Goal: Navigation & Orientation: Find specific page/section

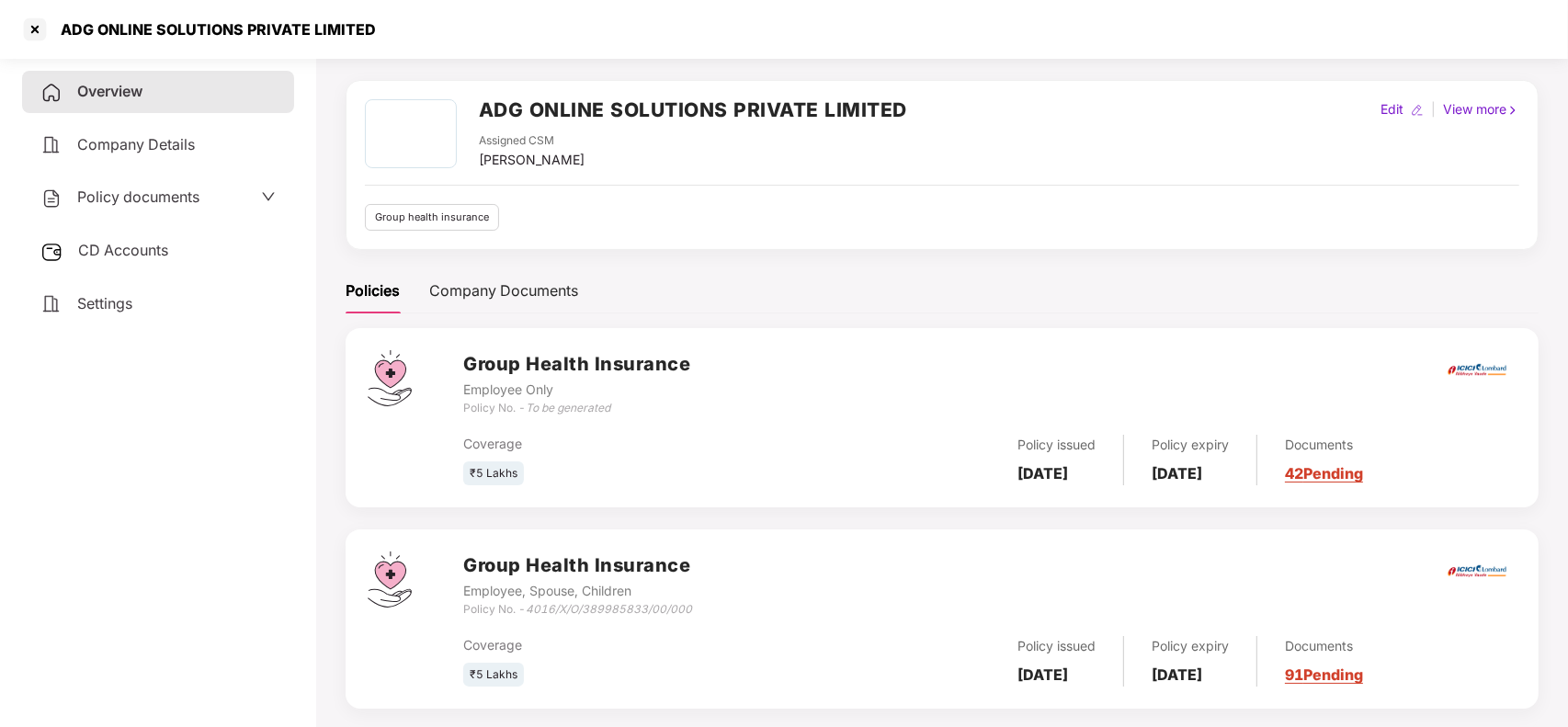
click at [46, 33] on div at bounding box center [34, 29] width 29 height 29
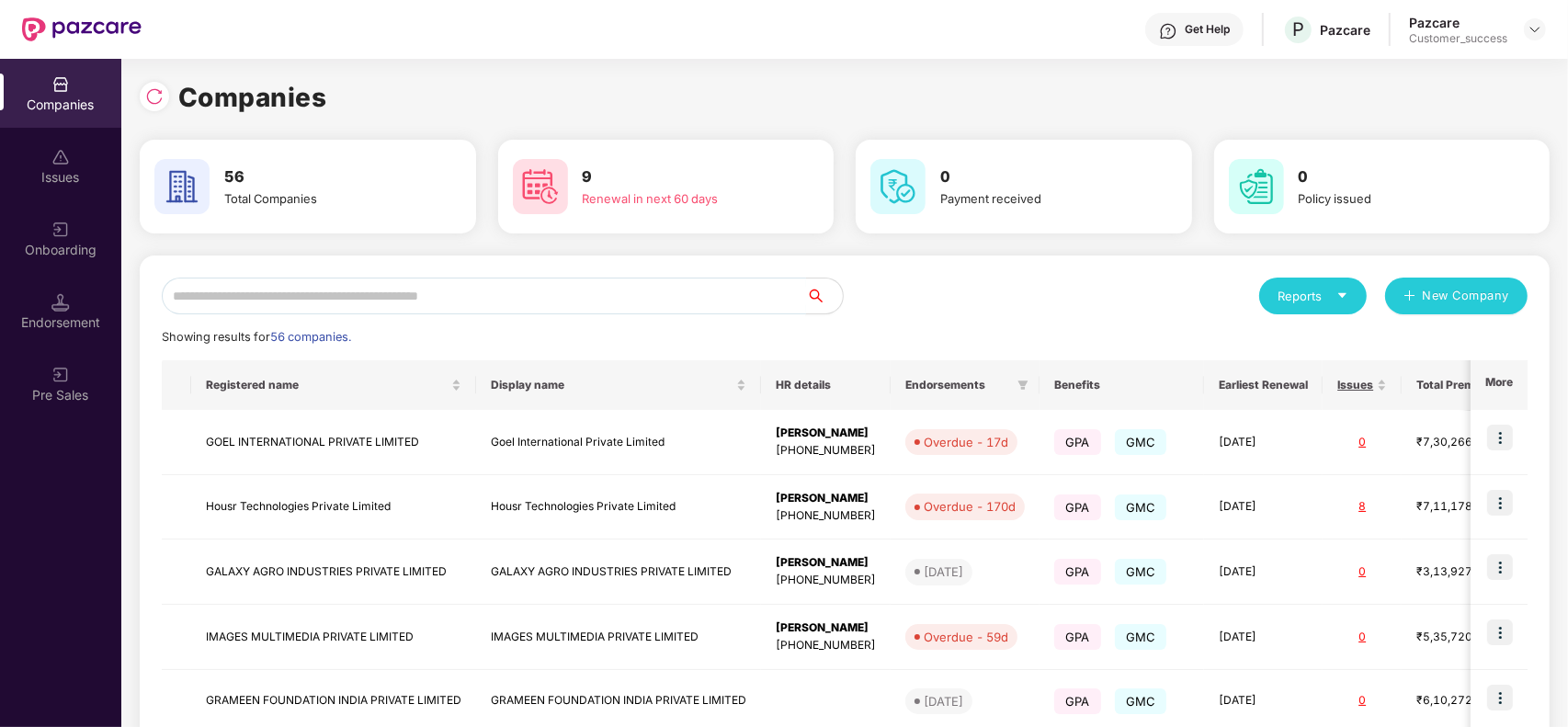
click at [354, 290] on input "text" at bounding box center [484, 295] width 644 height 37
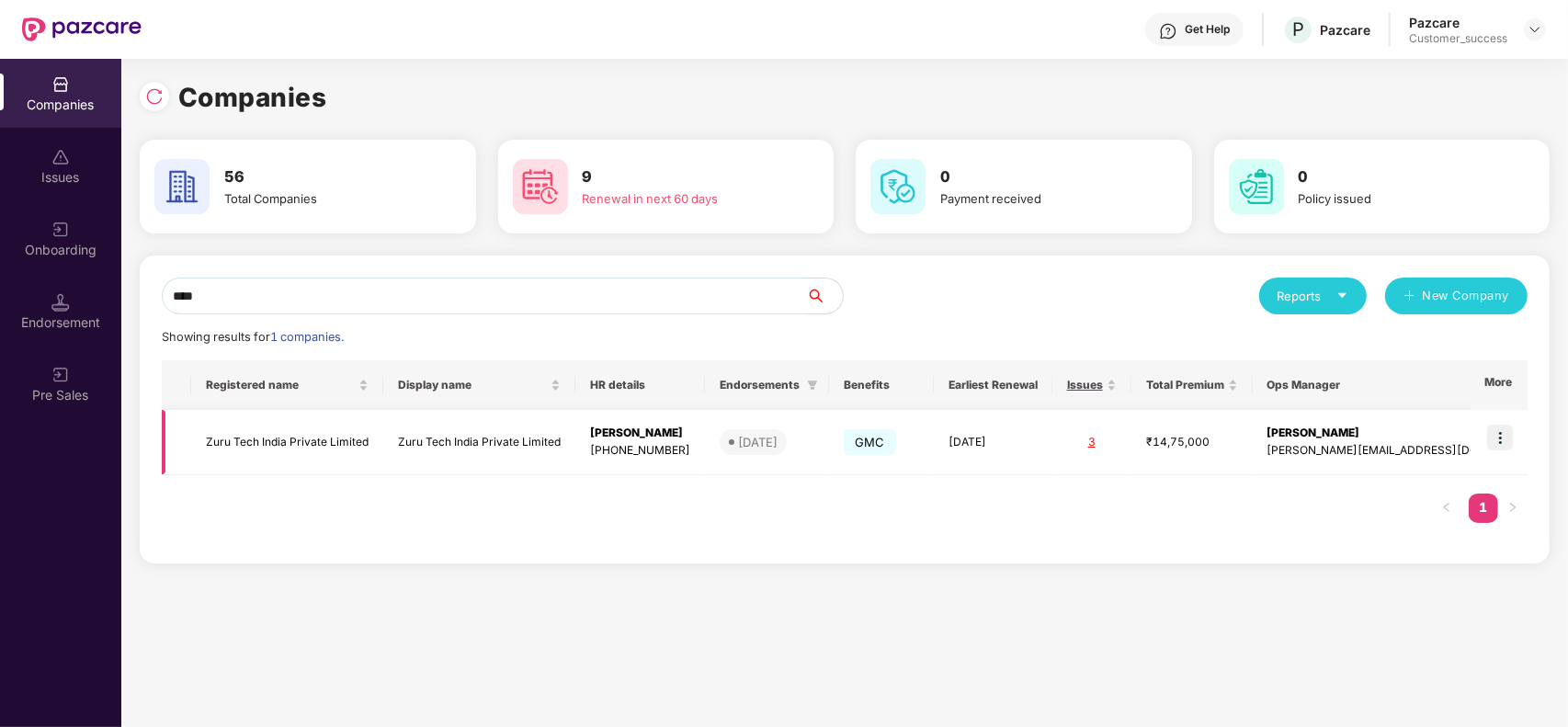
type input "****"
click at [1496, 444] on img at bounding box center [1499, 437] width 25 height 25
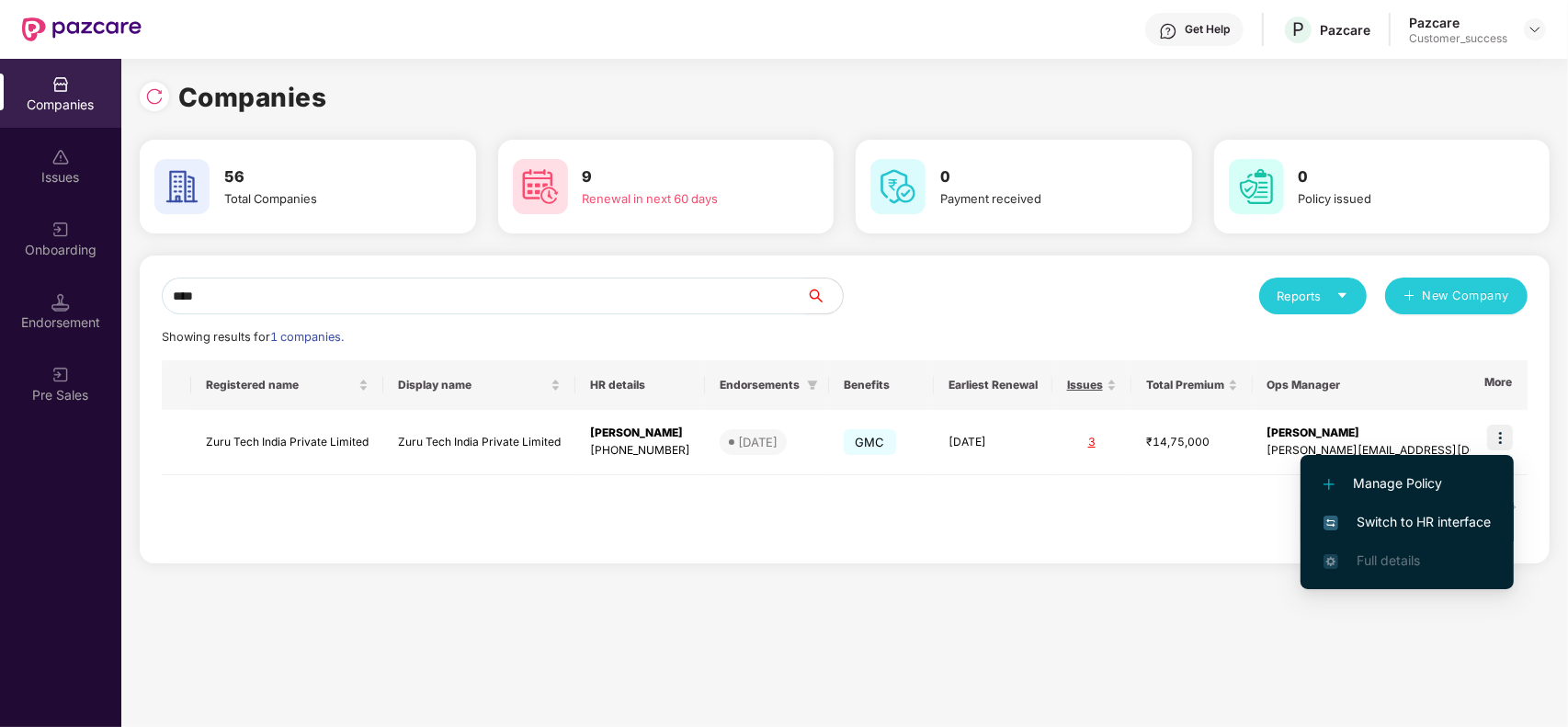
click at [1436, 512] on span "Switch to HR interface" at bounding box center [1407, 521] width 167 height 20
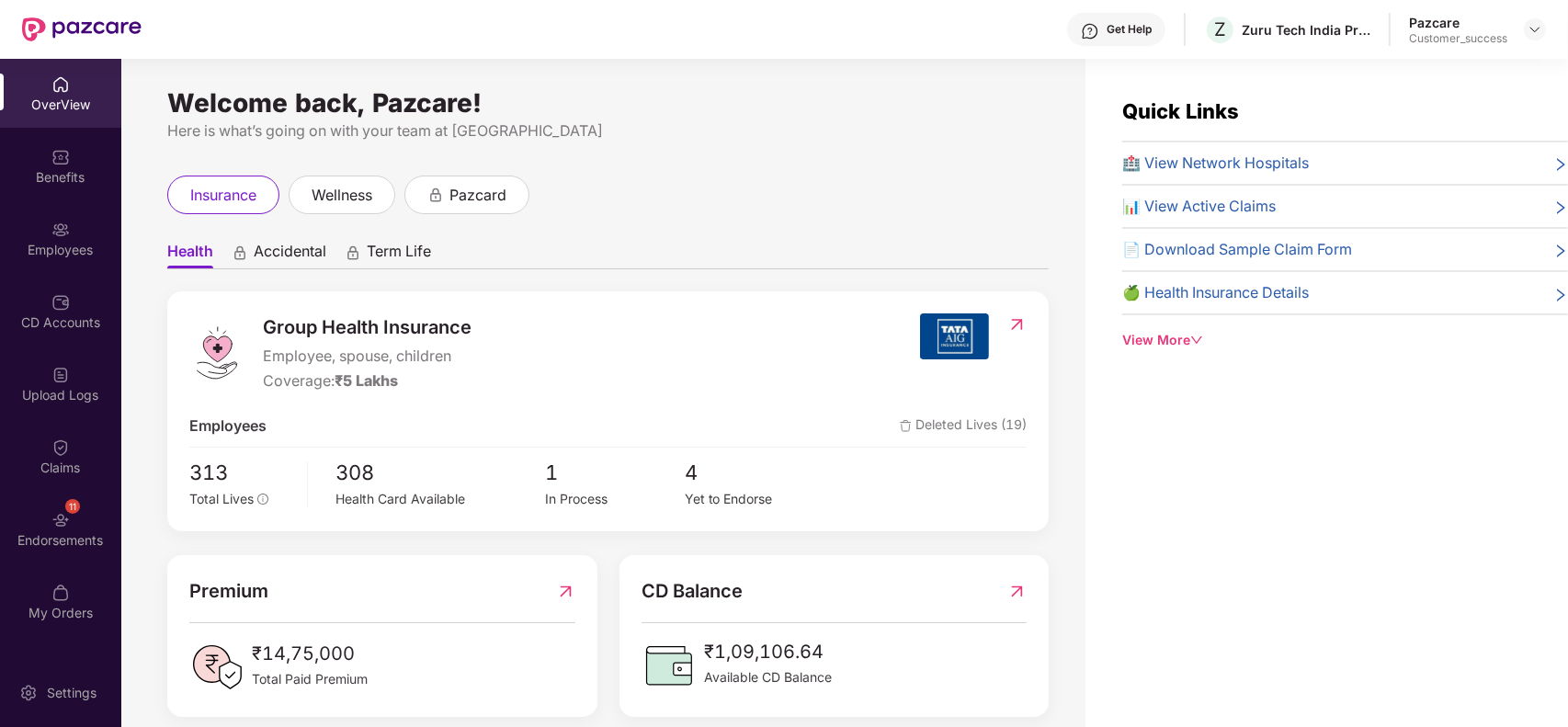
click at [46, 241] on div "Employees" at bounding box center [60, 249] width 122 height 18
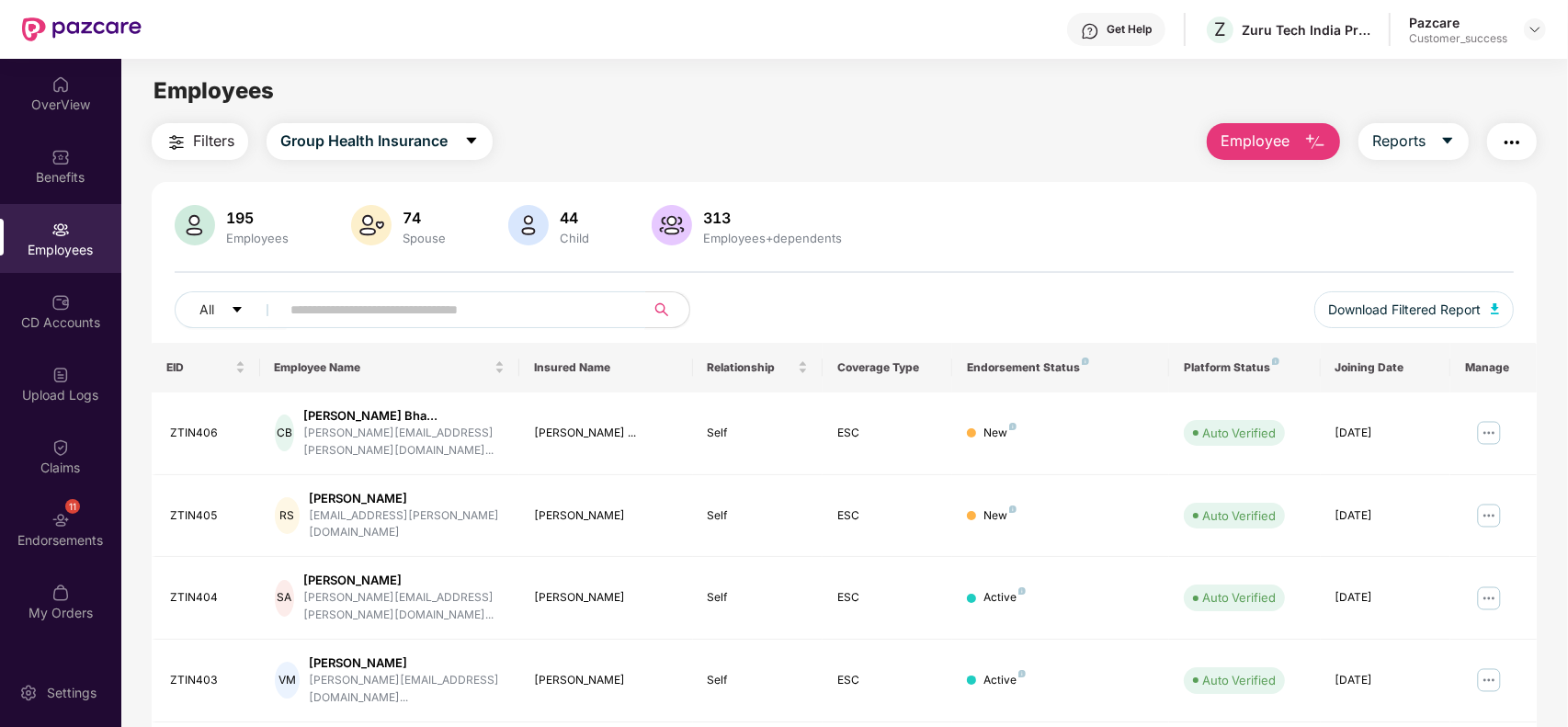
click at [388, 300] on input "text" at bounding box center [455, 309] width 330 height 27
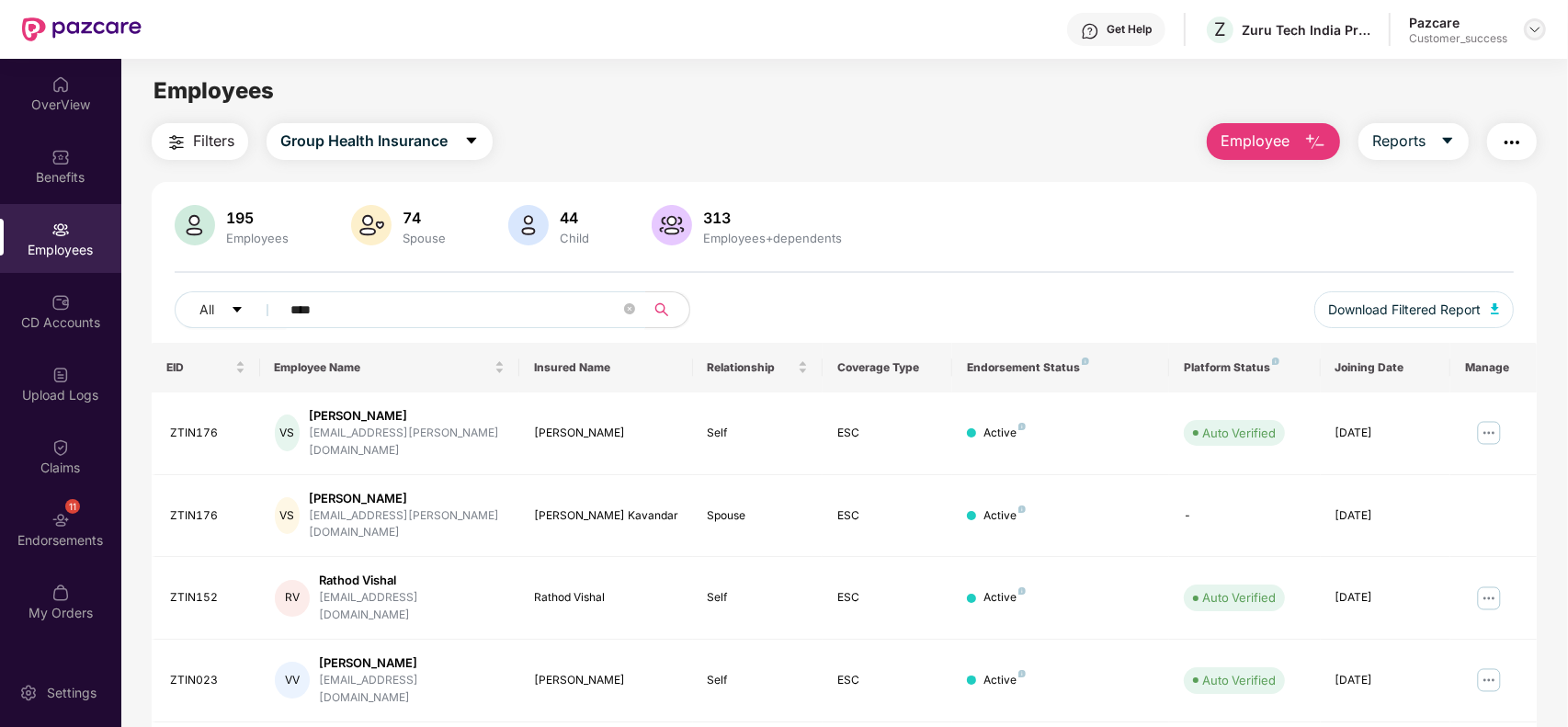
type input "****"
click at [1533, 23] on img at bounding box center [1535, 29] width 15 height 15
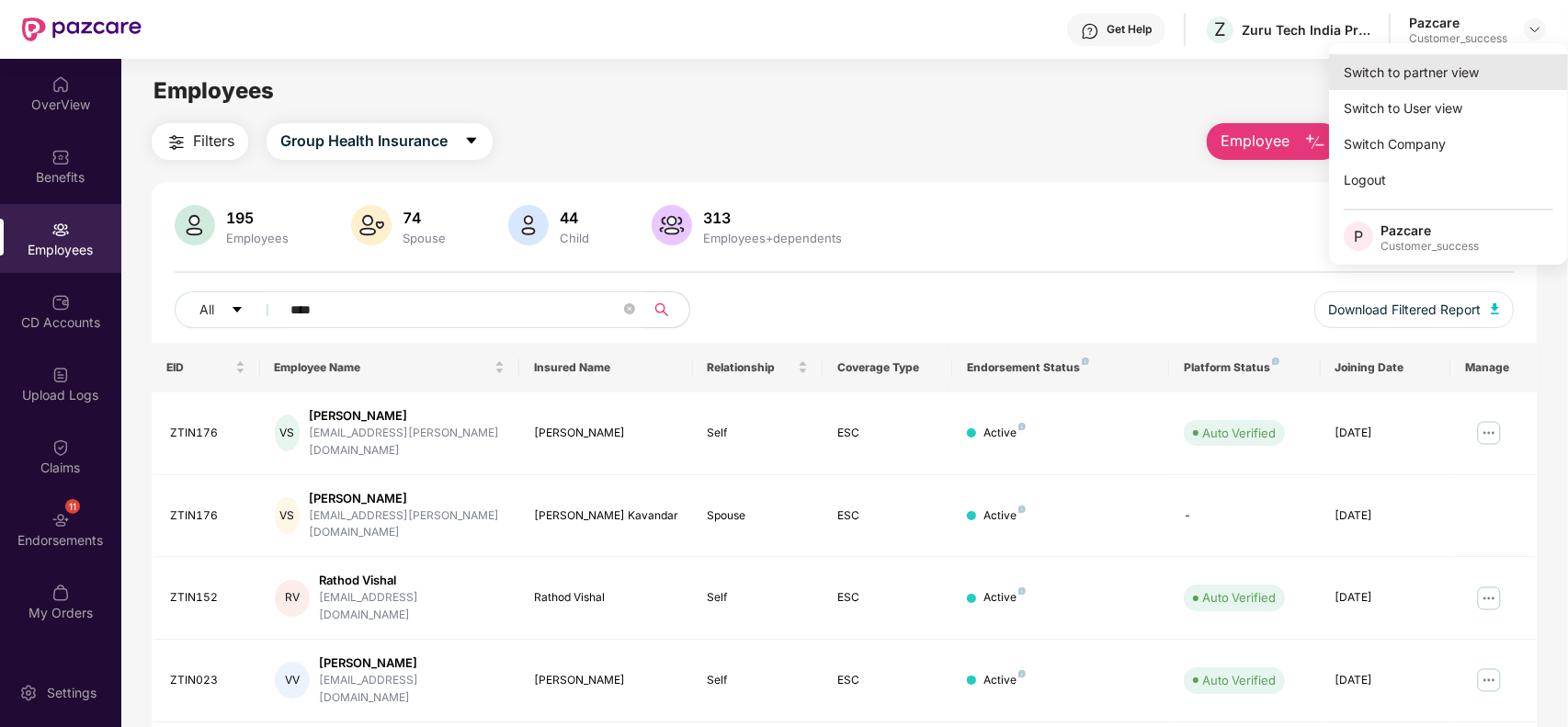
click at [1432, 62] on div "Switch to partner view" at bounding box center [1447, 73] width 239 height 36
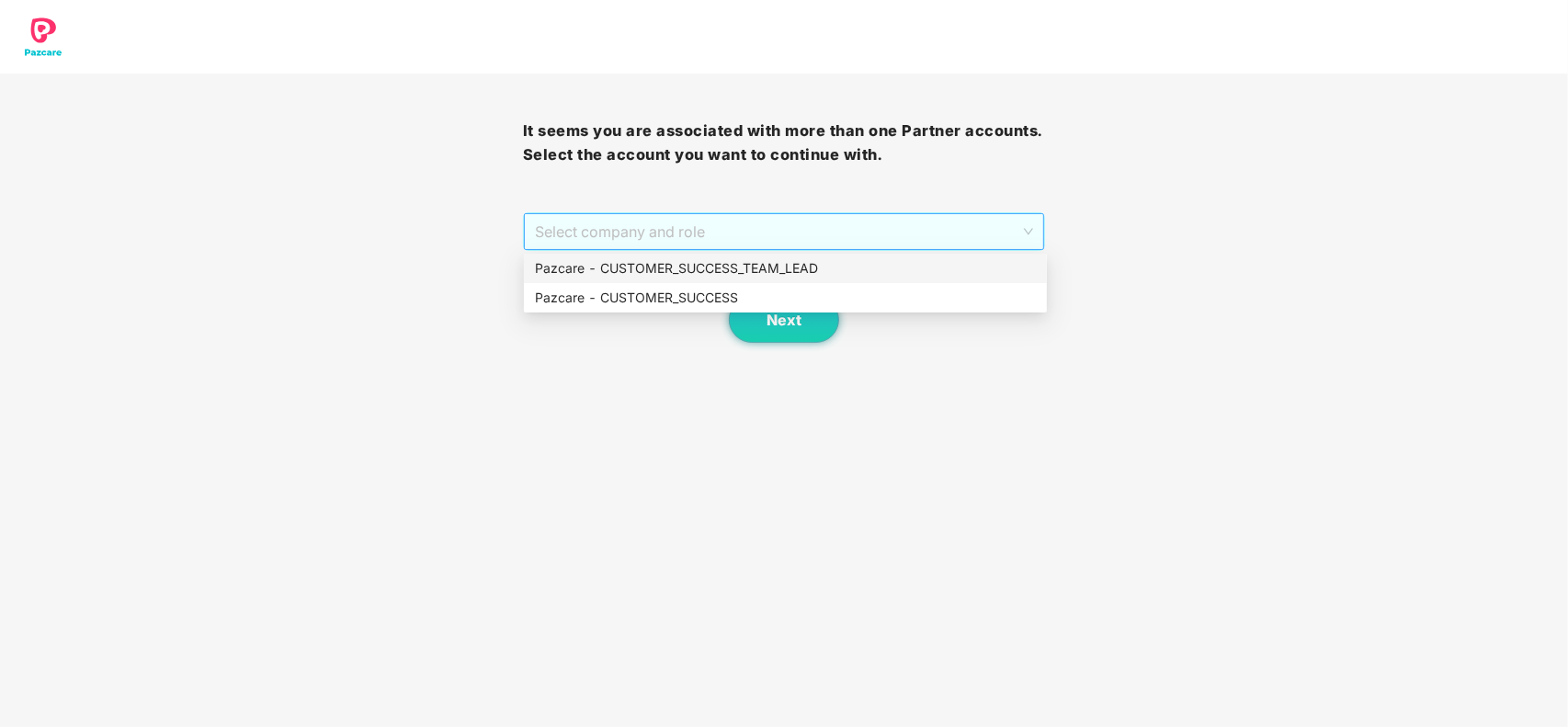
click at [696, 236] on span "Select company and role" at bounding box center [784, 231] width 499 height 35
click at [620, 295] on div "Pazcare - CUSTOMER_SUCCESS" at bounding box center [784, 297] width 501 height 20
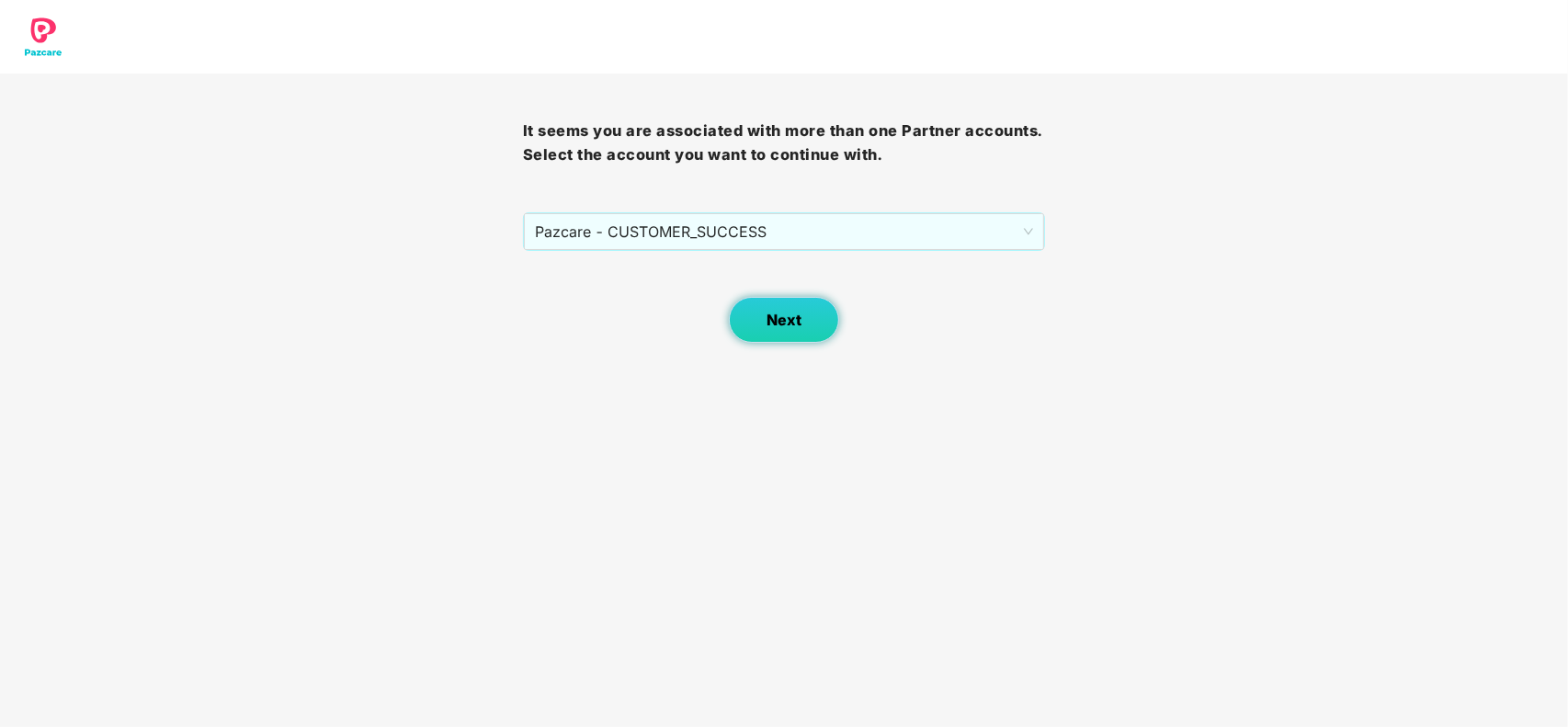
click at [804, 322] on button "Next" at bounding box center [784, 320] width 110 height 46
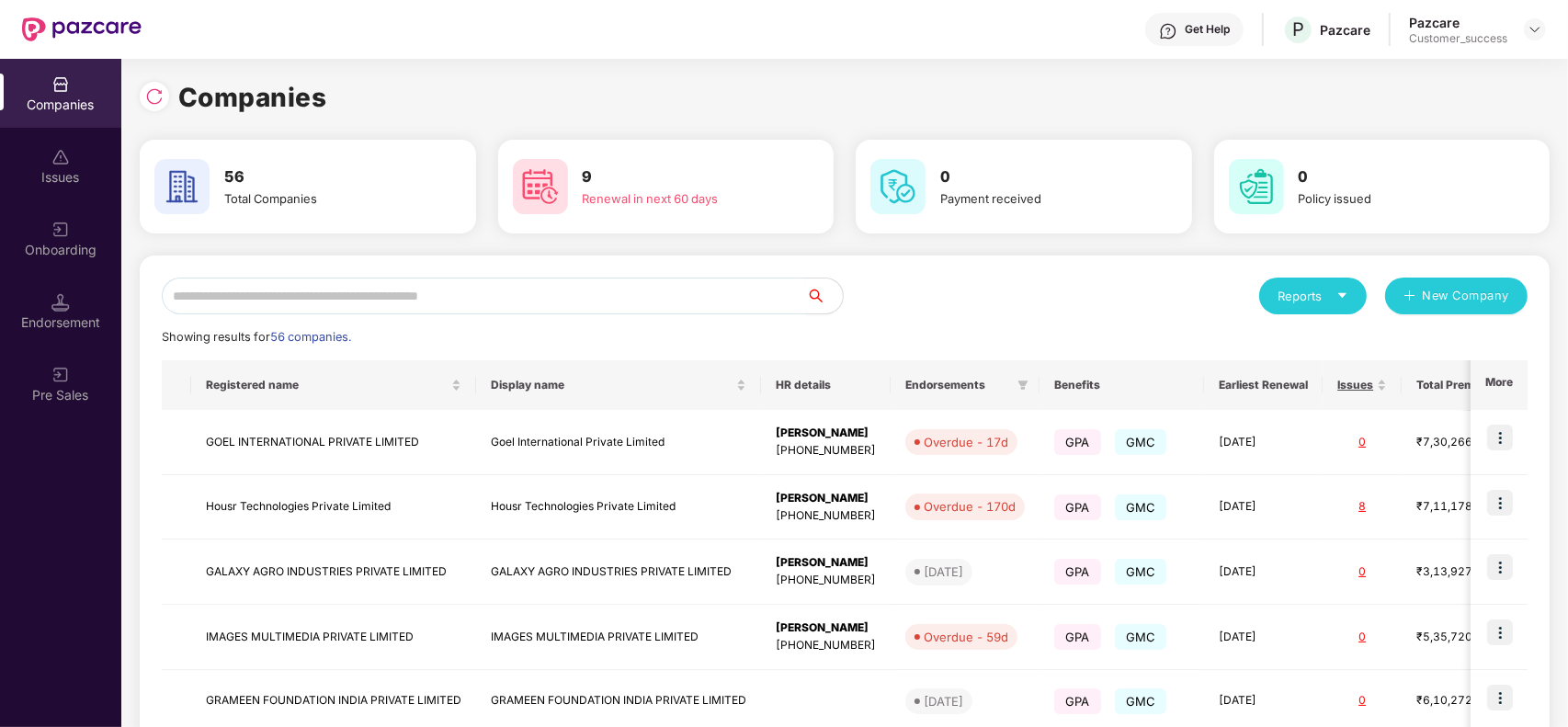
click at [326, 301] on input "text" at bounding box center [484, 295] width 644 height 37
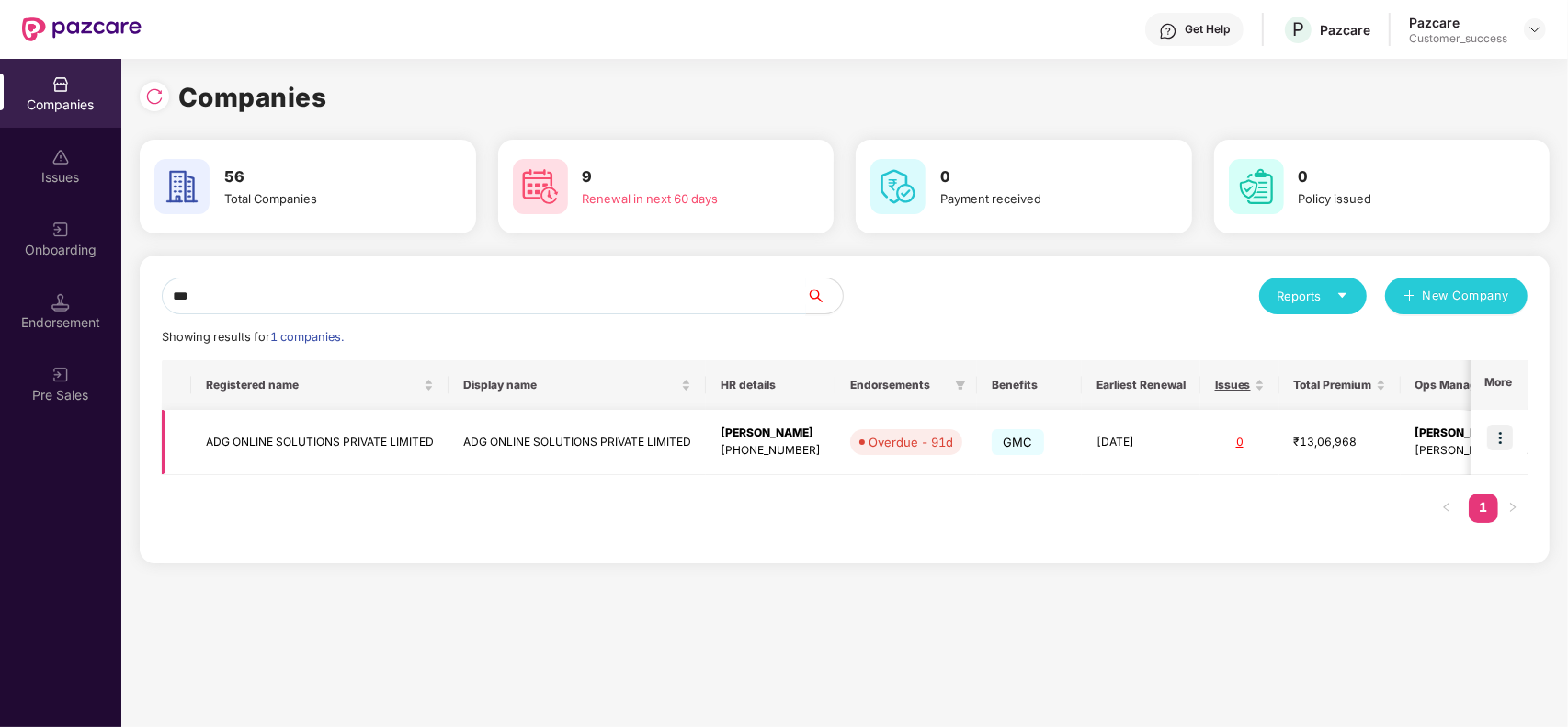
type input "***"
click at [310, 438] on td "ADG ONLINE SOLUTIONS PRIVATE LIMITED" at bounding box center [320, 442] width 257 height 65
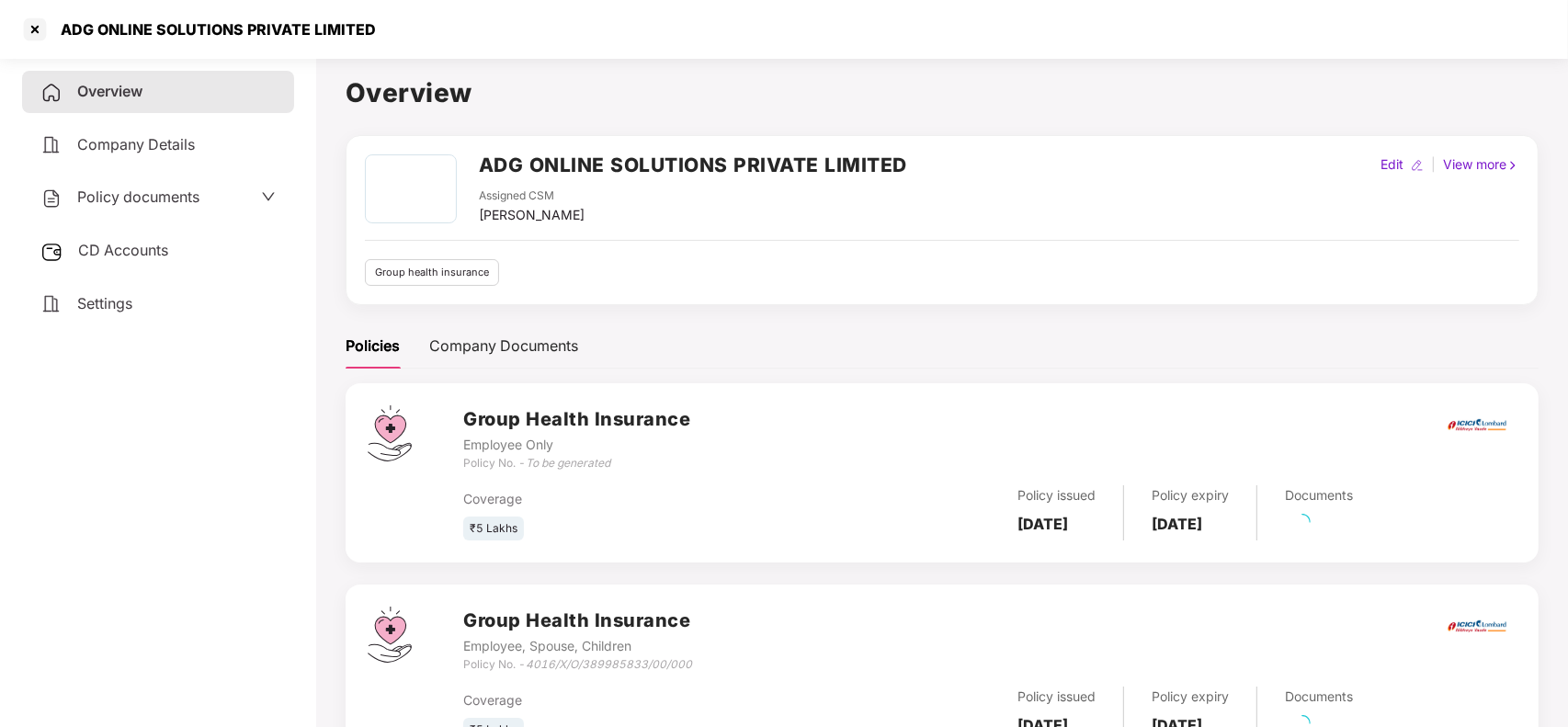
click at [152, 230] on div "CD Accounts" at bounding box center [157, 251] width 272 height 42
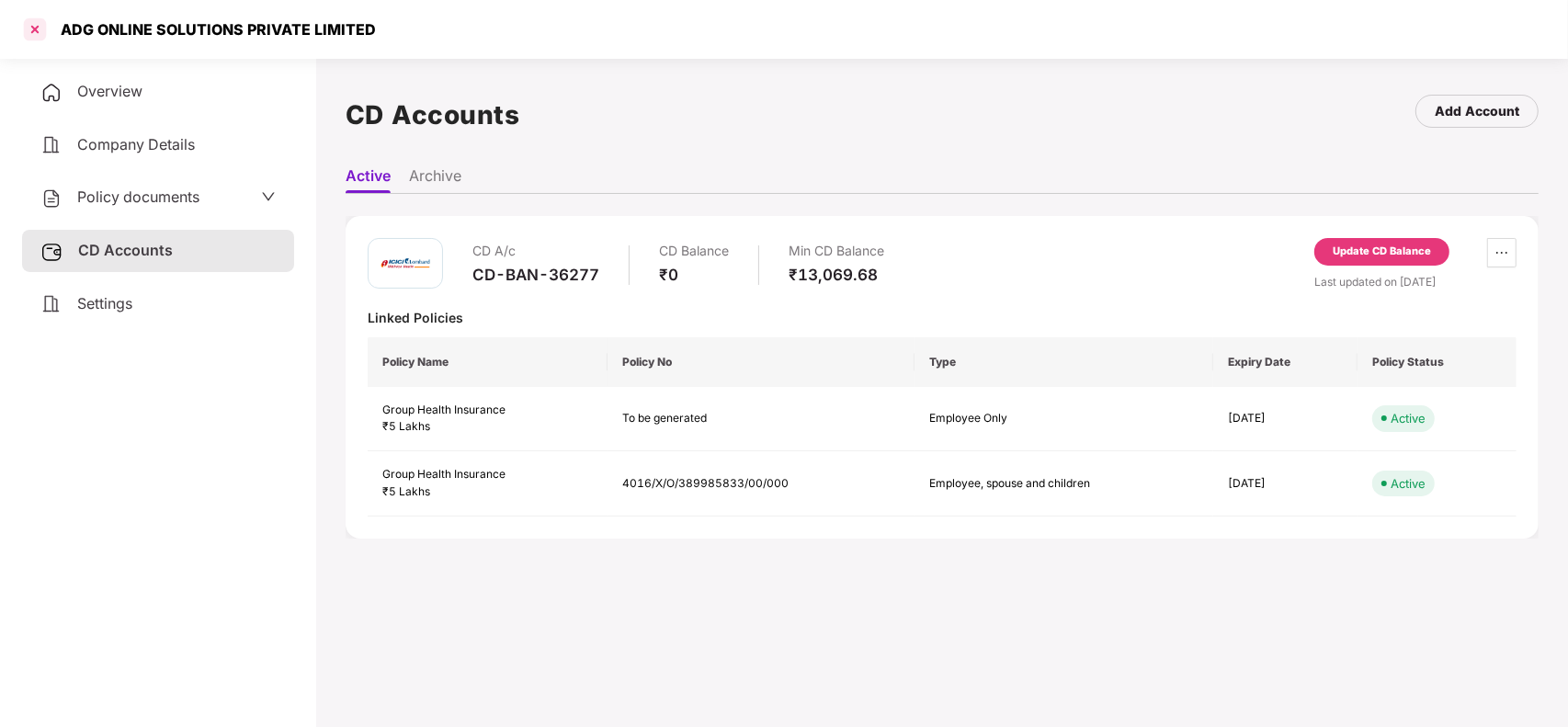
click at [30, 34] on div at bounding box center [34, 29] width 29 height 29
